Goal: Transaction & Acquisition: Book appointment/travel/reservation

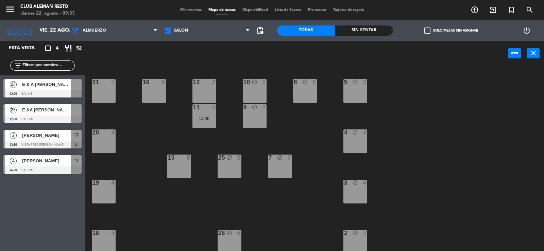
scroll to position [52, 0]
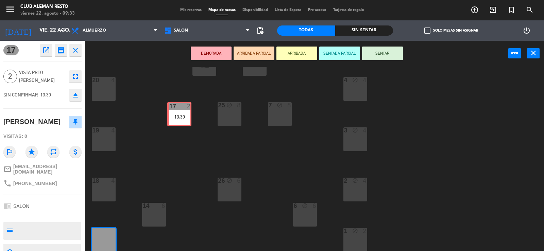
drag, startPoint x: 106, startPoint y: 241, endPoint x: 182, endPoint y: 115, distance: 147.0
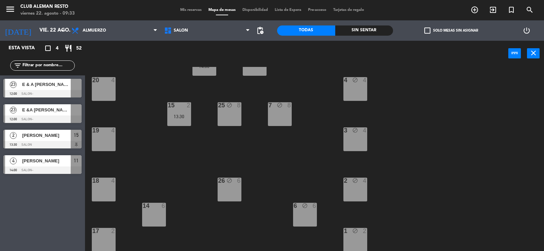
scroll to position [0, 0]
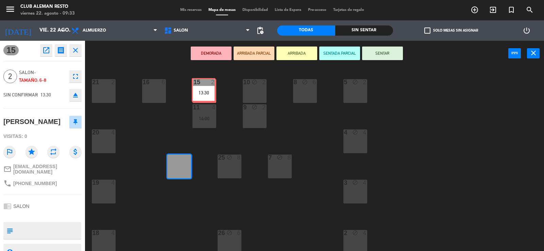
drag, startPoint x: 174, startPoint y: 171, endPoint x: 198, endPoint y: 95, distance: 80.4
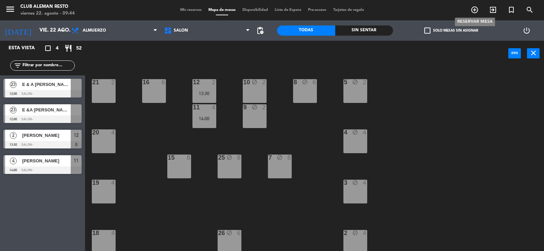
click at [473, 11] on icon "add_circle_outline" at bounding box center [475, 10] width 8 height 8
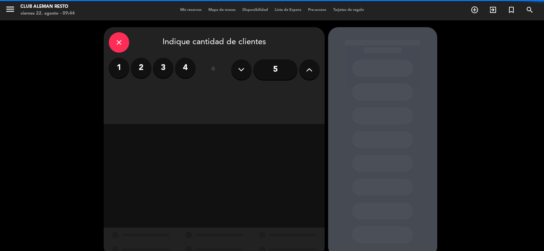
click at [184, 67] on label "4" at bounding box center [185, 68] width 20 height 20
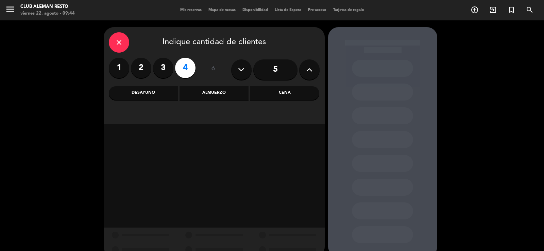
click at [233, 99] on div "Almuerzo" at bounding box center [214, 93] width 69 height 14
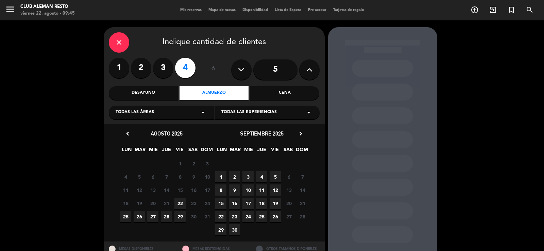
click at [181, 203] on span "22" at bounding box center [180, 203] width 11 height 11
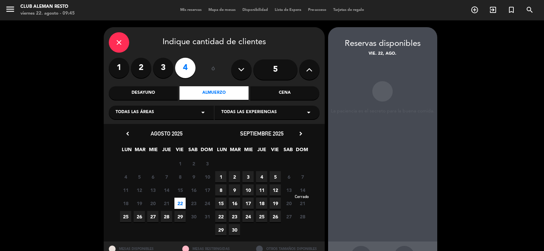
scroll to position [26, 0]
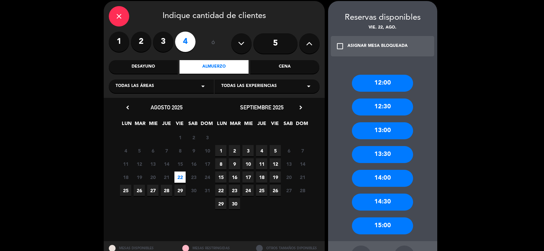
click at [375, 105] on div "12:30" at bounding box center [382, 107] width 61 height 17
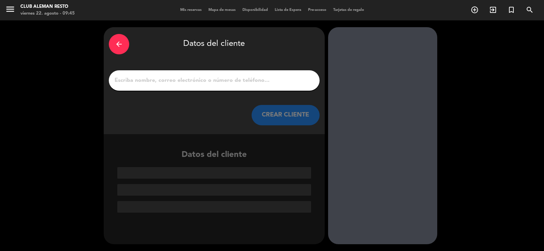
click at [198, 80] on input "1" at bounding box center [214, 81] width 201 height 10
click at [113, 47] on div "arrow_back" at bounding box center [119, 44] width 20 height 20
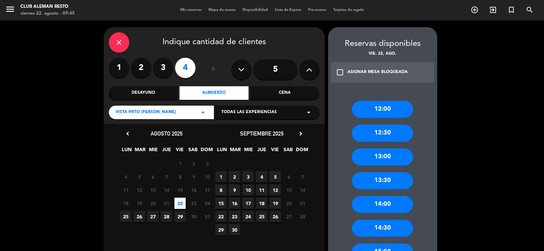
click at [384, 227] on div "14:30" at bounding box center [382, 228] width 61 height 17
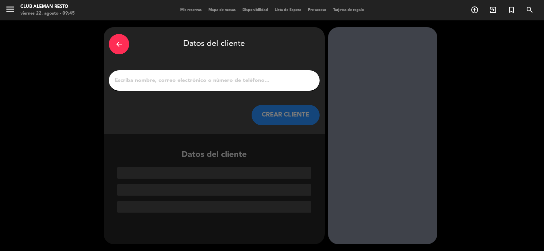
click at [204, 83] on input "1" at bounding box center [214, 81] width 201 height 10
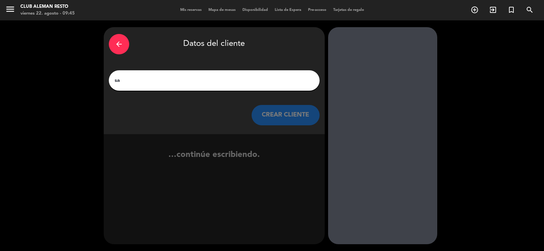
type input "s"
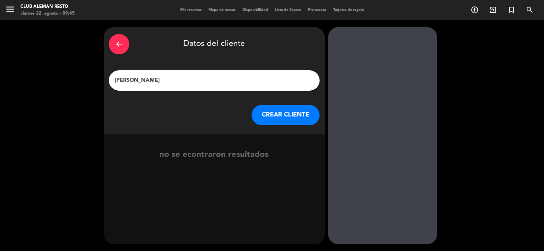
type input "[PERSON_NAME]"
click at [270, 113] on button "CREAR CLIENTE" at bounding box center [286, 115] width 68 height 20
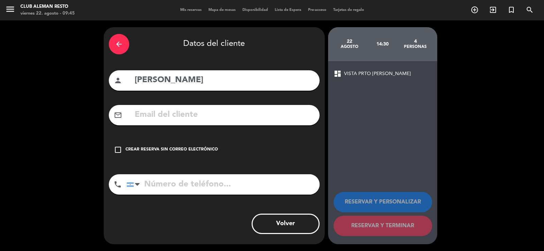
click at [115, 150] on icon "check_box_outline_blank" at bounding box center [118, 150] width 8 height 8
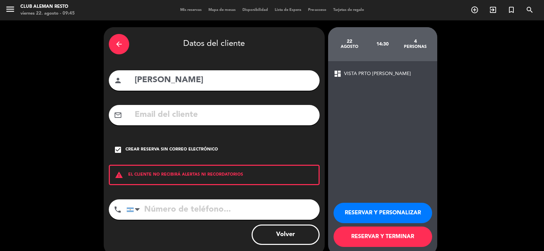
click at [151, 210] on input "tel" at bounding box center [223, 210] width 193 height 20
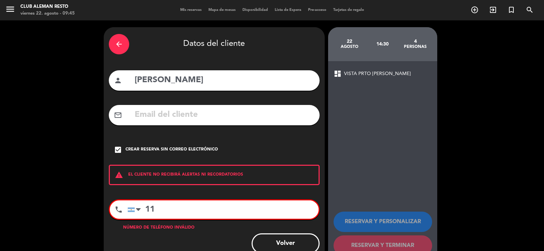
type input "1"
click at [144, 208] on input "43702554" at bounding box center [223, 210] width 191 height 18
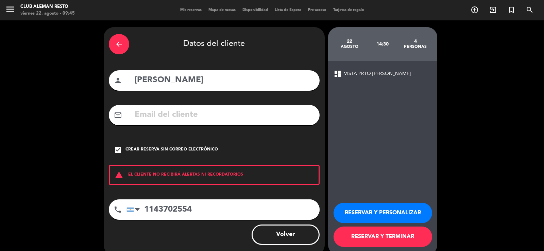
type input "1143702554"
click at [409, 236] on button "RESERVAR Y TERMINAR" at bounding box center [383, 237] width 99 height 20
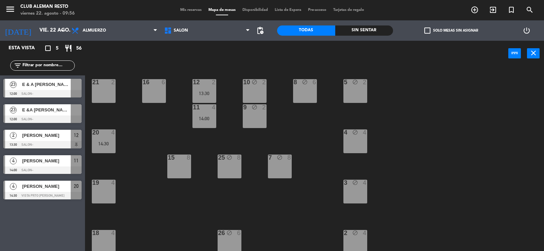
click at [47, 166] on div "[PERSON_NAME]" at bounding box center [45, 160] width 49 height 11
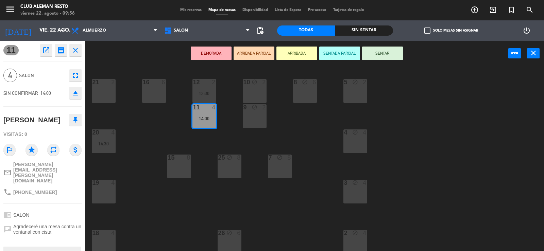
click at [76, 47] on icon "close" at bounding box center [75, 50] width 8 height 8
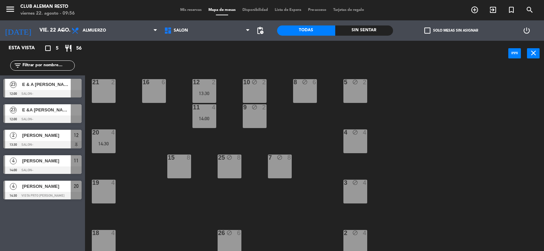
click at [41, 191] on div "[PERSON_NAME]" at bounding box center [45, 186] width 49 height 11
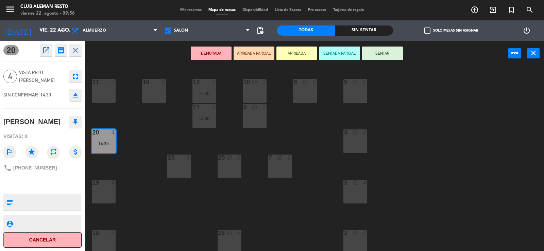
click at [78, 53] on icon "close" at bounding box center [75, 50] width 8 height 8
